Goal: Task Accomplishment & Management: Use online tool/utility

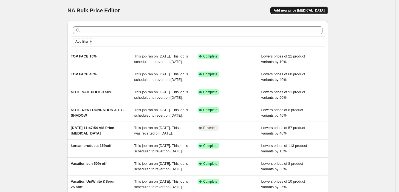
click at [296, 13] on button "Add new price [MEDICAL_DATA]" at bounding box center [300, 11] width 58 height 8
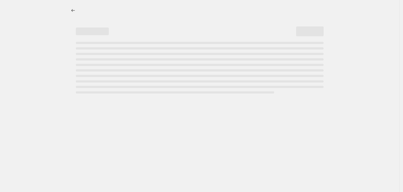
select select "percentage"
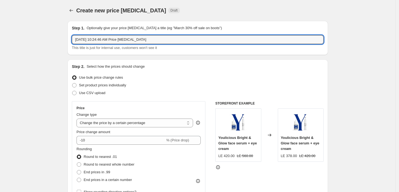
drag, startPoint x: 164, startPoint y: 43, endPoint x: -55, endPoint y: 57, distance: 219.0
click at [0, 57] on html "Home Settings Plans Skip to content Create new price [MEDICAL_DATA]. This page …" at bounding box center [199, 96] width 399 height 192
type input "avene cleansing gel 30%"
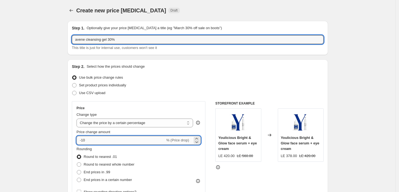
click at [105, 140] on input "-10" at bounding box center [121, 140] width 89 height 9
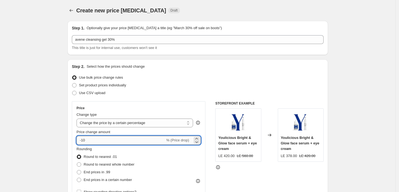
type input "-1"
type input "-30"
click at [147, 164] on div "Rounding Round to nearest .01 Round to nearest whole number End prices in .99 E…" at bounding box center [139, 164] width 124 height 37
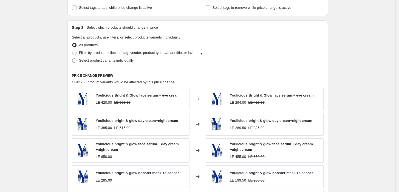
scroll to position [203, 0]
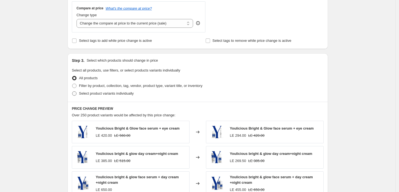
click at [110, 93] on span "Select product variants individually" at bounding box center [106, 93] width 55 height 4
click at [72, 91] on input "Select product variants individually" at bounding box center [72, 91] width 0 height 0
radio input "true"
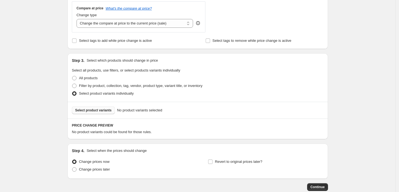
click at [103, 112] on span "Select product variants" at bounding box center [93, 110] width 37 height 4
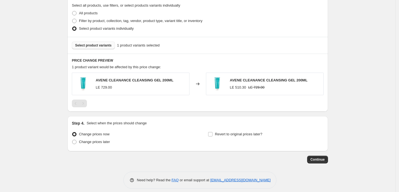
scroll to position [273, 0]
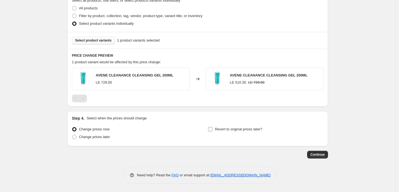
click at [234, 127] on span "Revert to original prices later?" at bounding box center [238, 129] width 47 height 4
click at [213, 127] on input "Revert to original prices later?" at bounding box center [210, 129] width 4 height 4
checkbox input "true"
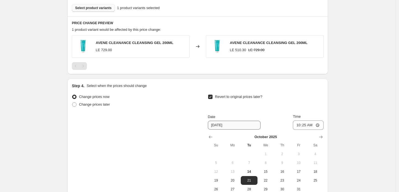
scroll to position [354, 0]
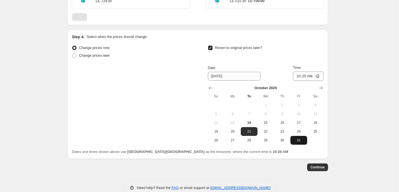
click at [298, 140] on span "31" at bounding box center [299, 140] width 12 height 4
type input "[DATE]"
click at [321, 77] on input "10:25" at bounding box center [308, 75] width 31 height 9
type input "22:58"
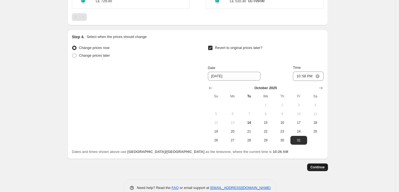
click at [324, 166] on span "Continue" at bounding box center [318, 167] width 14 height 4
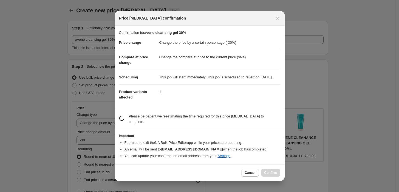
scroll to position [0, 0]
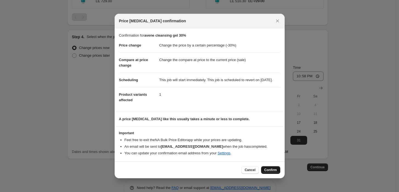
click at [270, 172] on span "Confirm" at bounding box center [271, 169] width 13 height 4
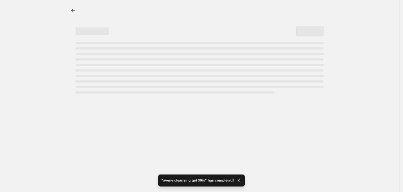
select select "percentage"
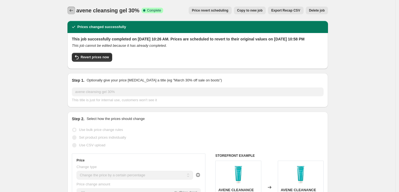
click at [71, 14] on button "Price change jobs" at bounding box center [72, 11] width 8 height 8
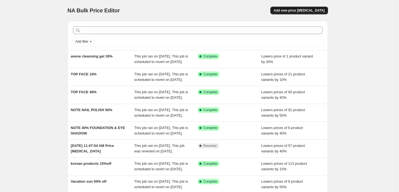
click at [291, 8] on button "Add new price [MEDICAL_DATA]" at bounding box center [300, 11] width 58 height 8
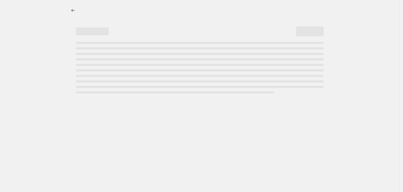
select select "percentage"
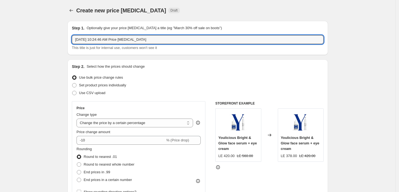
drag, startPoint x: 158, startPoint y: 40, endPoint x: 42, endPoint y: 46, distance: 115.8
type input "beesline 20%"
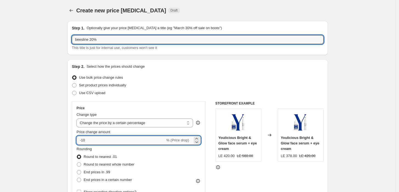
click at [120, 141] on input "-10" at bounding box center [121, 140] width 89 height 9
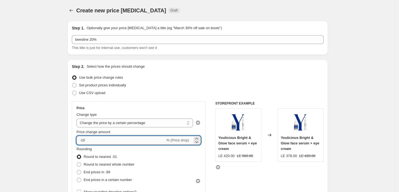
type input "-1"
type input "-20"
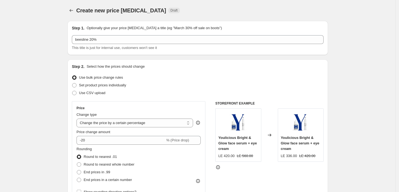
click at [174, 167] on div "Rounding Round to nearest .01 Round to nearest whole number End prices in .99 E…" at bounding box center [139, 164] width 124 height 37
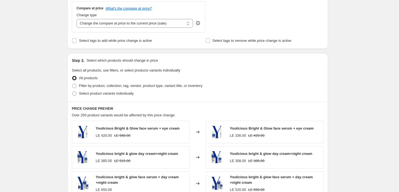
scroll to position [244, 0]
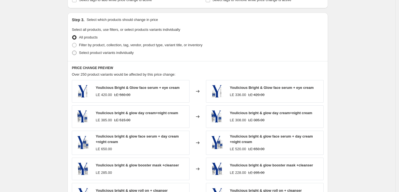
click at [107, 51] on span "Select product variants individually" at bounding box center [106, 53] width 55 height 4
click at [72, 51] on input "Select product variants individually" at bounding box center [72, 51] width 0 height 0
radio input "true"
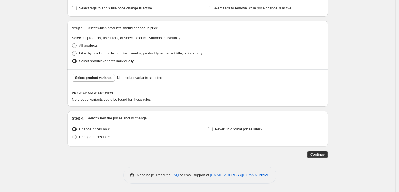
scroll to position [236, 0]
click at [103, 77] on span "Select product variants" at bounding box center [93, 77] width 37 height 4
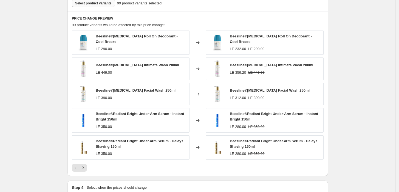
scroll to position [377, 0]
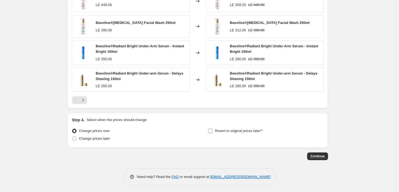
click at [222, 130] on span "Revert to original prices later?" at bounding box center [238, 130] width 47 height 4
click at [213, 130] on input "Revert to original prices later?" at bounding box center [210, 130] width 4 height 4
checkbox input "true"
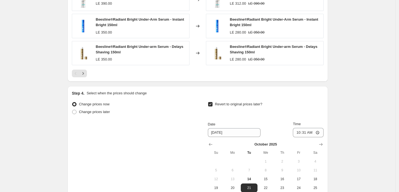
scroll to position [459, 0]
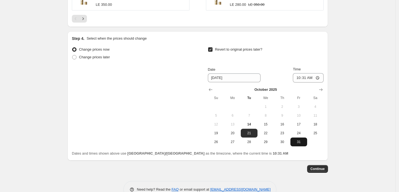
click at [305, 140] on span "31" at bounding box center [299, 141] width 12 height 4
type input "[DATE]"
click at [321, 75] on input "10:31" at bounding box center [308, 77] width 31 height 9
type input "23:59"
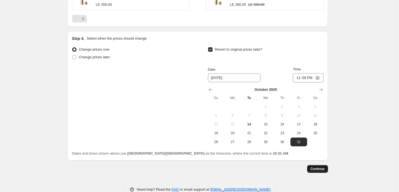
click at [324, 166] on span "Continue" at bounding box center [318, 168] width 14 height 4
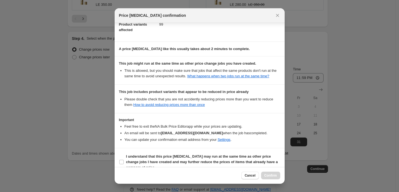
scroll to position [79, 0]
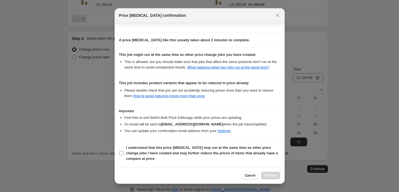
click at [129, 153] on b "I understand that this price [MEDICAL_DATA] may run at the same time as other p…" at bounding box center [202, 152] width 152 height 15
click at [124, 153] on input "I understand that this price [MEDICAL_DATA] may run at the same time as other p…" at bounding box center [121, 153] width 4 height 4
checkbox input "true"
click at [270, 177] on span "Confirm" at bounding box center [271, 175] width 13 height 4
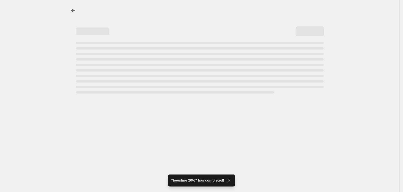
select select "percentage"
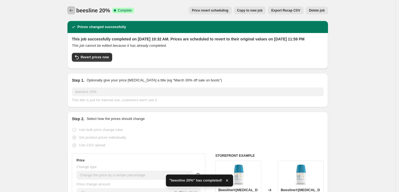
click at [71, 10] on icon "Price change jobs" at bounding box center [71, 10] width 5 height 5
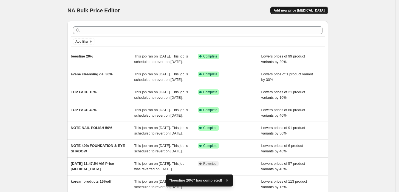
click at [295, 12] on span "Add new price [MEDICAL_DATA]" at bounding box center [299, 10] width 51 height 4
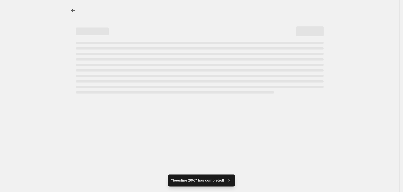
select select "percentage"
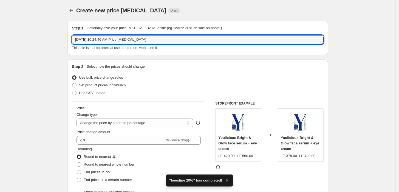
drag, startPoint x: 163, startPoint y: 43, endPoint x: 7, endPoint y: 55, distance: 156.4
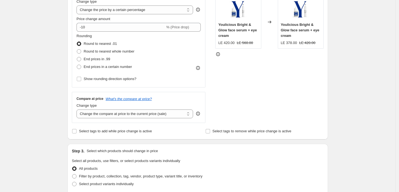
scroll to position [122, 0]
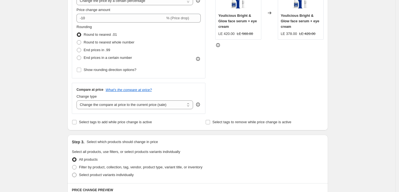
type input "beesline 10%"
click at [90, 173] on span "Select product variants individually" at bounding box center [106, 174] width 55 height 4
click at [72, 173] on input "Select product variants individually" at bounding box center [72, 172] width 0 height 0
radio input "true"
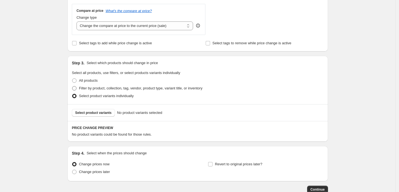
scroll to position [203, 0]
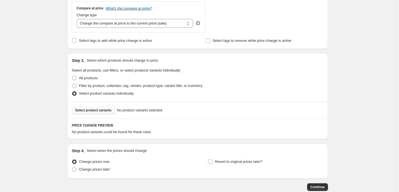
click at [102, 111] on span "Select product variants" at bounding box center [93, 110] width 37 height 4
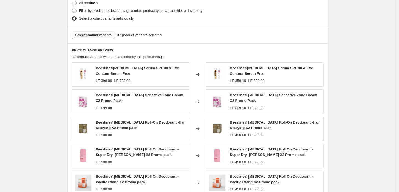
scroll to position [382, 0]
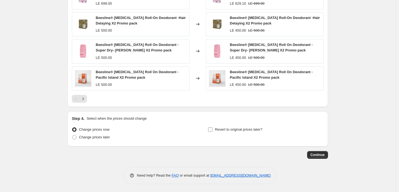
click at [224, 128] on span "Revert to original prices later?" at bounding box center [238, 129] width 47 height 4
click at [213, 128] on input "Revert to original prices later?" at bounding box center [210, 129] width 4 height 4
checkbox input "true"
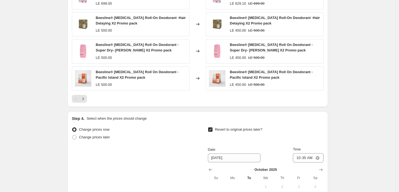
scroll to position [477, 0]
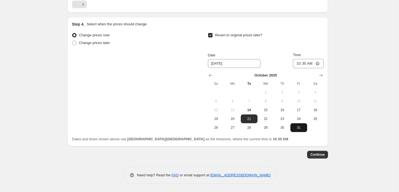
click at [300, 130] on button "31" at bounding box center [299, 127] width 16 height 9
type input "[DATE]"
click at [320, 63] on input "10:35" at bounding box center [308, 63] width 31 height 9
type input "22:59"
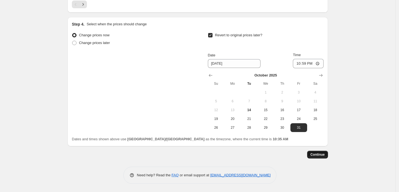
click at [323, 155] on span "Continue" at bounding box center [318, 154] width 14 height 4
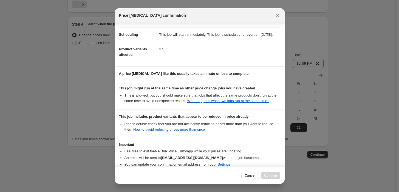
scroll to position [79, 0]
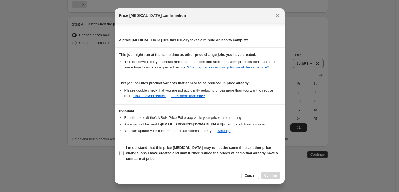
click at [125, 152] on label "I understand that this price [MEDICAL_DATA] may run at the same time as other p…" at bounding box center [199, 153] width 161 height 19
click at [124, 152] on input "I understand that this price [MEDICAL_DATA] may run at the same time as other p…" at bounding box center [121, 153] width 4 height 4
checkbox input "true"
click at [268, 175] on span "Confirm" at bounding box center [271, 175] width 13 height 4
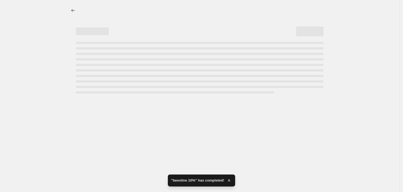
select select "percentage"
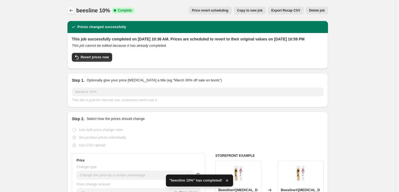
click at [71, 8] on icon "Price change jobs" at bounding box center [71, 10] width 5 height 5
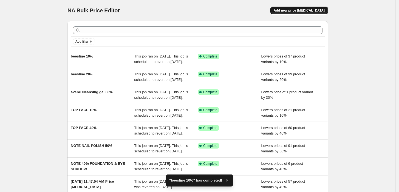
click at [304, 13] on button "Add new price [MEDICAL_DATA]" at bounding box center [300, 11] width 58 height 8
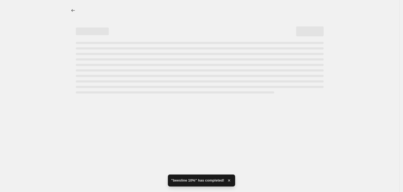
select select "percentage"
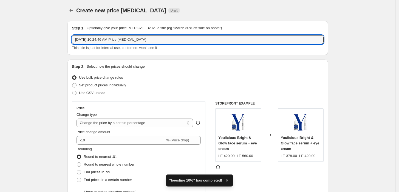
drag, startPoint x: 158, startPoint y: 40, endPoint x: -18, endPoint y: 38, distance: 176.5
click at [0, 38] on html "Home Settings Plans Skip to content Create new price [MEDICAL_DATA]. This page …" at bounding box center [199, 96] width 399 height 192
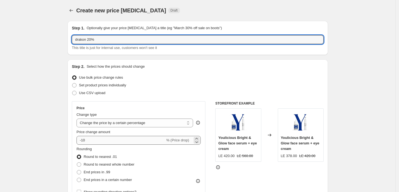
type input "drakon 20%"
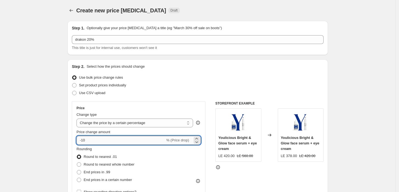
click at [103, 143] on input "-10" at bounding box center [121, 140] width 89 height 9
type input "-1"
type input "-20"
click at [156, 159] on div "Rounding Round to nearest .01 Round to nearest whole number End prices in .99 E…" at bounding box center [139, 164] width 124 height 37
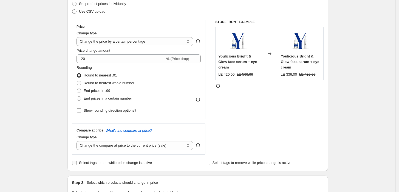
scroll to position [163, 0]
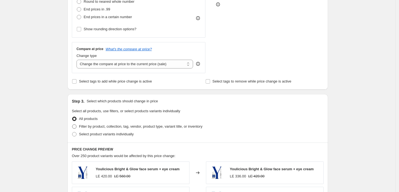
click at [107, 126] on span "Filter by product, collection, tag, vendor, product type, variant title, or inv…" at bounding box center [141, 126] width 124 height 4
click at [72, 124] on input "Filter by product, collection, tag, vendor, product type, variant title, or inv…" at bounding box center [72, 124] width 0 height 0
radio input "true"
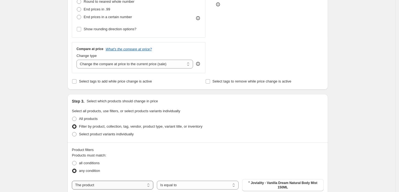
click at [109, 183] on select "The product The product's collection The product's tag The product's vendor The…" at bounding box center [113, 184] width 82 height 9
select select "collection"
click at [285, 183] on span "Accesories" at bounding box center [283, 183] width 18 height 4
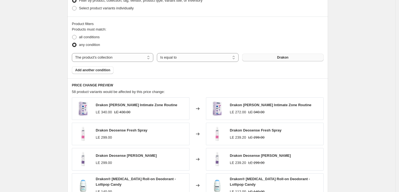
scroll to position [422, 0]
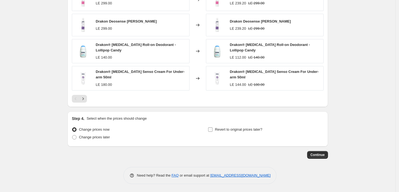
click at [227, 132] on label "Revert to original prices later?" at bounding box center [235, 129] width 55 height 8
click at [213, 131] on input "Revert to original prices later?" at bounding box center [210, 129] width 4 height 4
checkbox input "true"
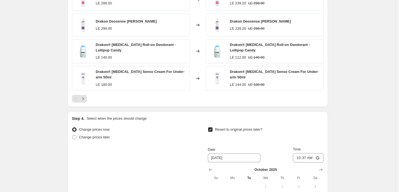
scroll to position [503, 0]
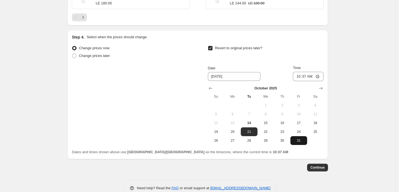
click at [301, 140] on span "31" at bounding box center [299, 140] width 12 height 4
type input "[DATE]"
drag, startPoint x: 319, startPoint y: 77, endPoint x: 324, endPoint y: 79, distance: 5.7
click at [324, 79] on input "10:37" at bounding box center [308, 76] width 31 height 9
click at [320, 75] on input "10:37" at bounding box center [308, 76] width 31 height 9
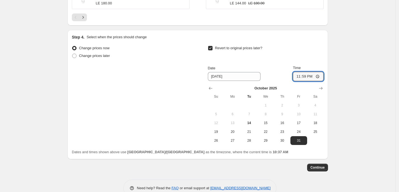
type input "23:59"
click at [323, 168] on span "Continue" at bounding box center [318, 167] width 14 height 4
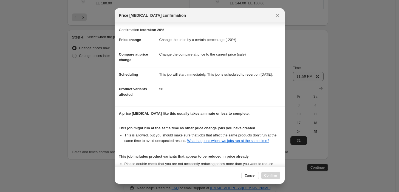
scroll to position [79, 0]
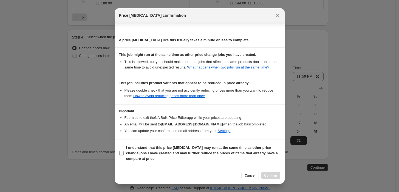
click at [123, 153] on input "I understand that this price [MEDICAL_DATA] may run at the same time as other p…" at bounding box center [121, 153] width 4 height 4
checkbox input "true"
click at [276, 176] on span "Confirm" at bounding box center [271, 175] width 13 height 4
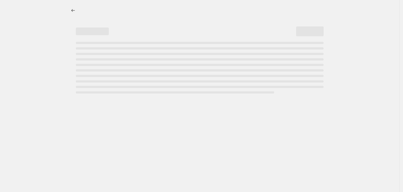
select select "percentage"
select select "collection"
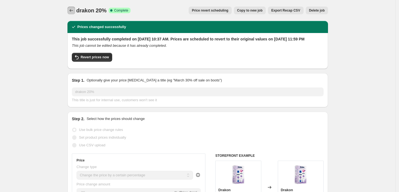
drag, startPoint x: 74, startPoint y: 14, endPoint x: 77, endPoint y: 16, distance: 4.2
click at [77, 16] on div "drakon 20%. This page is ready drakon 20% Success Complete Complete Price rever…" at bounding box center [198, 10] width 261 height 21
click at [74, 8] on icon "Price change jobs" at bounding box center [71, 10] width 5 height 5
